Goal: Navigation & Orientation: Find specific page/section

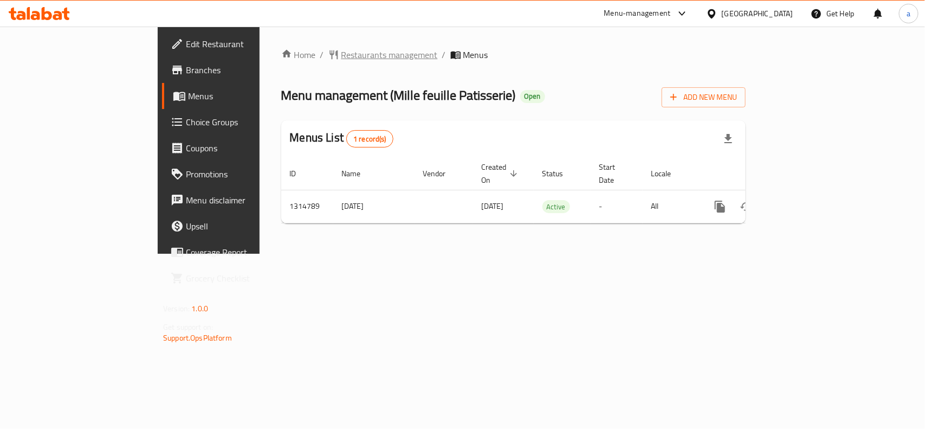
click at [342, 50] on span "Restaurants management" at bounding box center [390, 54] width 96 height 13
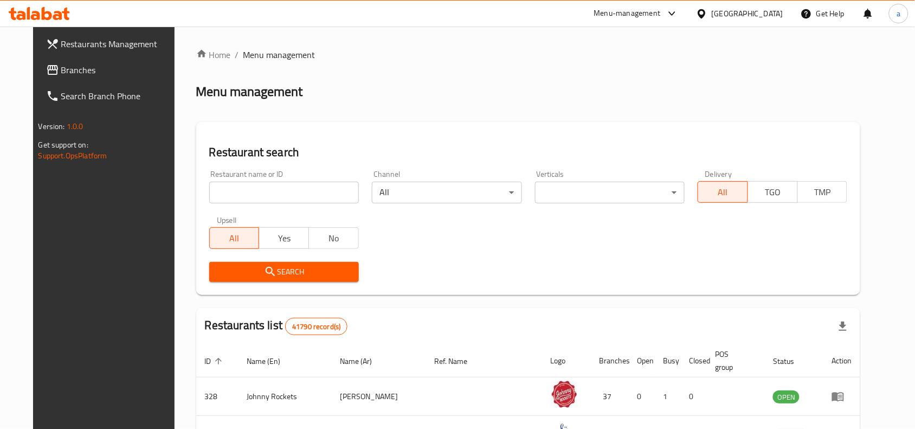
click at [68, 68] on span "Branches" at bounding box center [119, 69] width 116 height 13
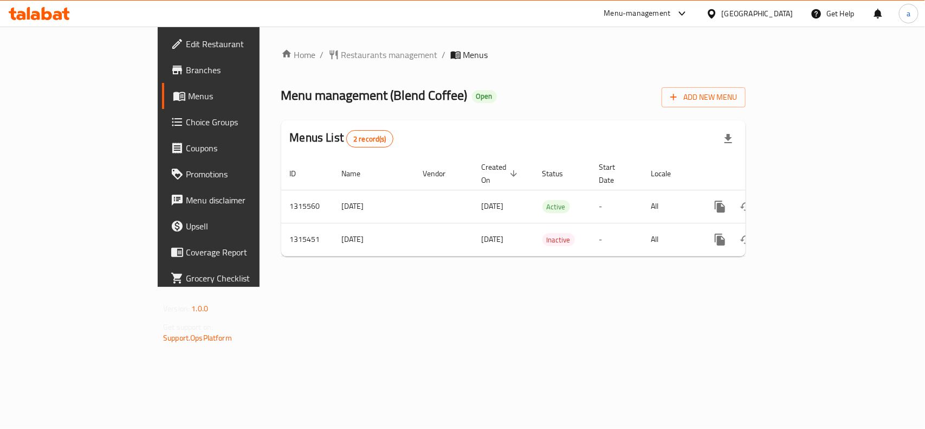
click at [706, 108] on div "Home / Restaurants management / Menus Menu management ( Blend Coffee ) Open Add…" at bounding box center [513, 156] width 465 height 217
